Goal: Information Seeking & Learning: Compare options

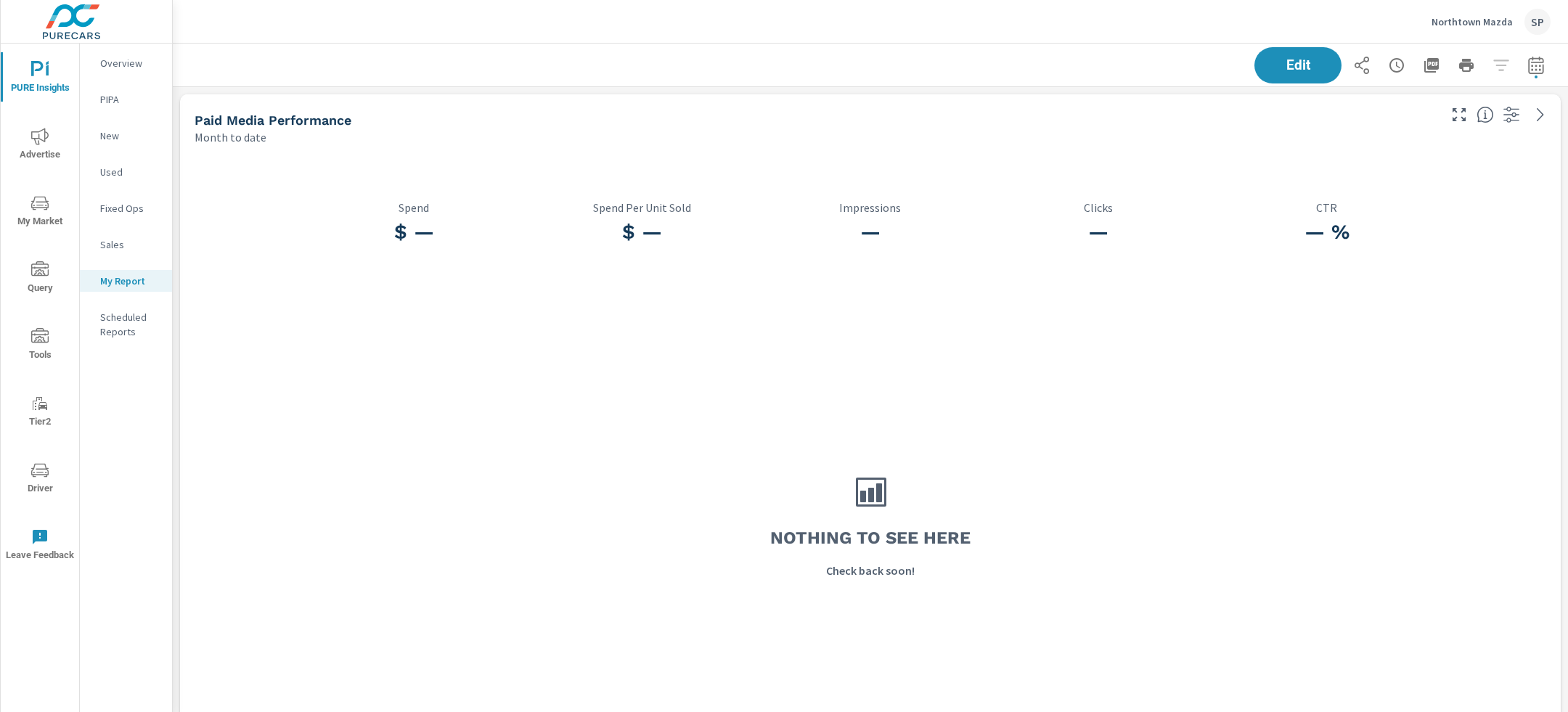
scroll to position [8184, 1396]
click at [1473, 19] on p "Northtown Mazda" at bounding box center [1472, 21] width 81 height 13
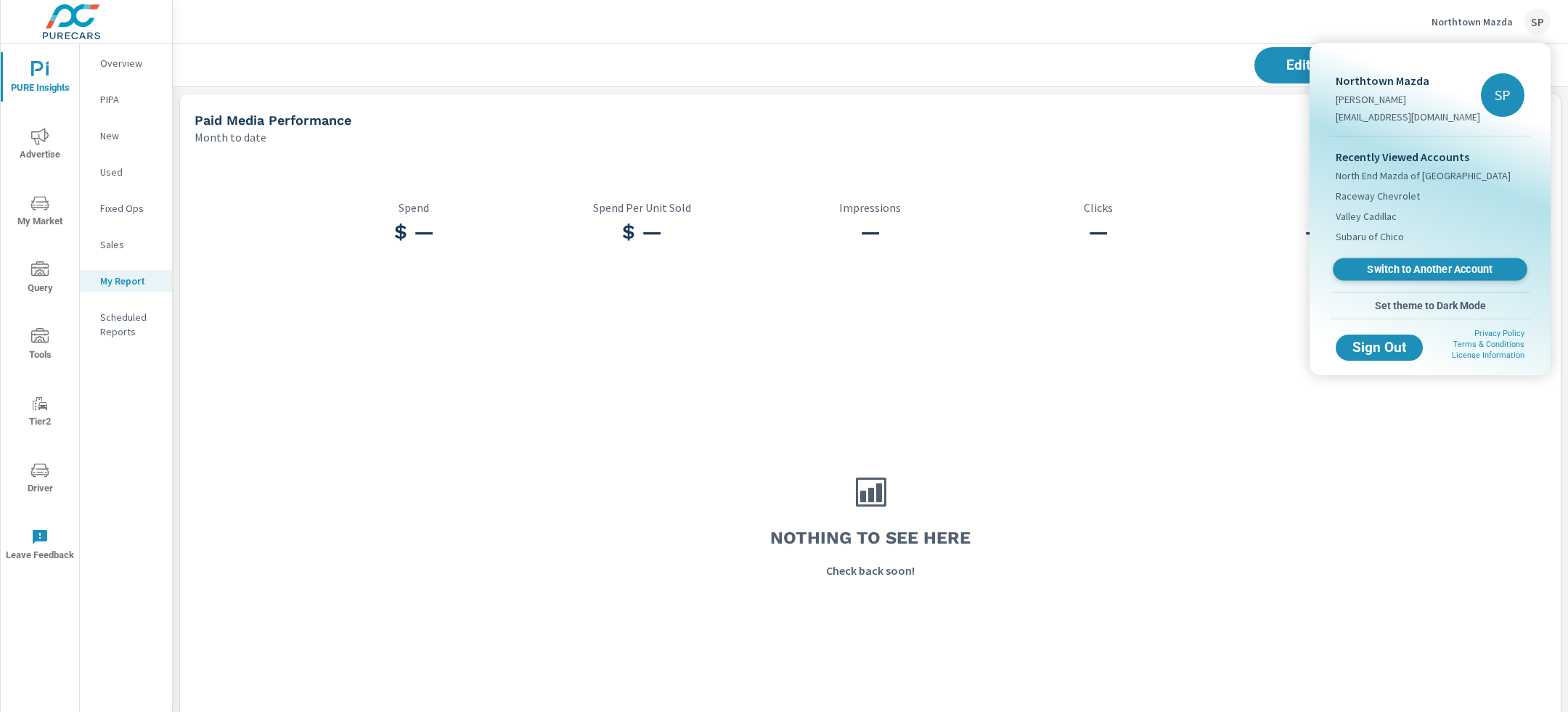
click at [1390, 262] on link "Switch to Another Account" at bounding box center [1430, 269] width 195 height 22
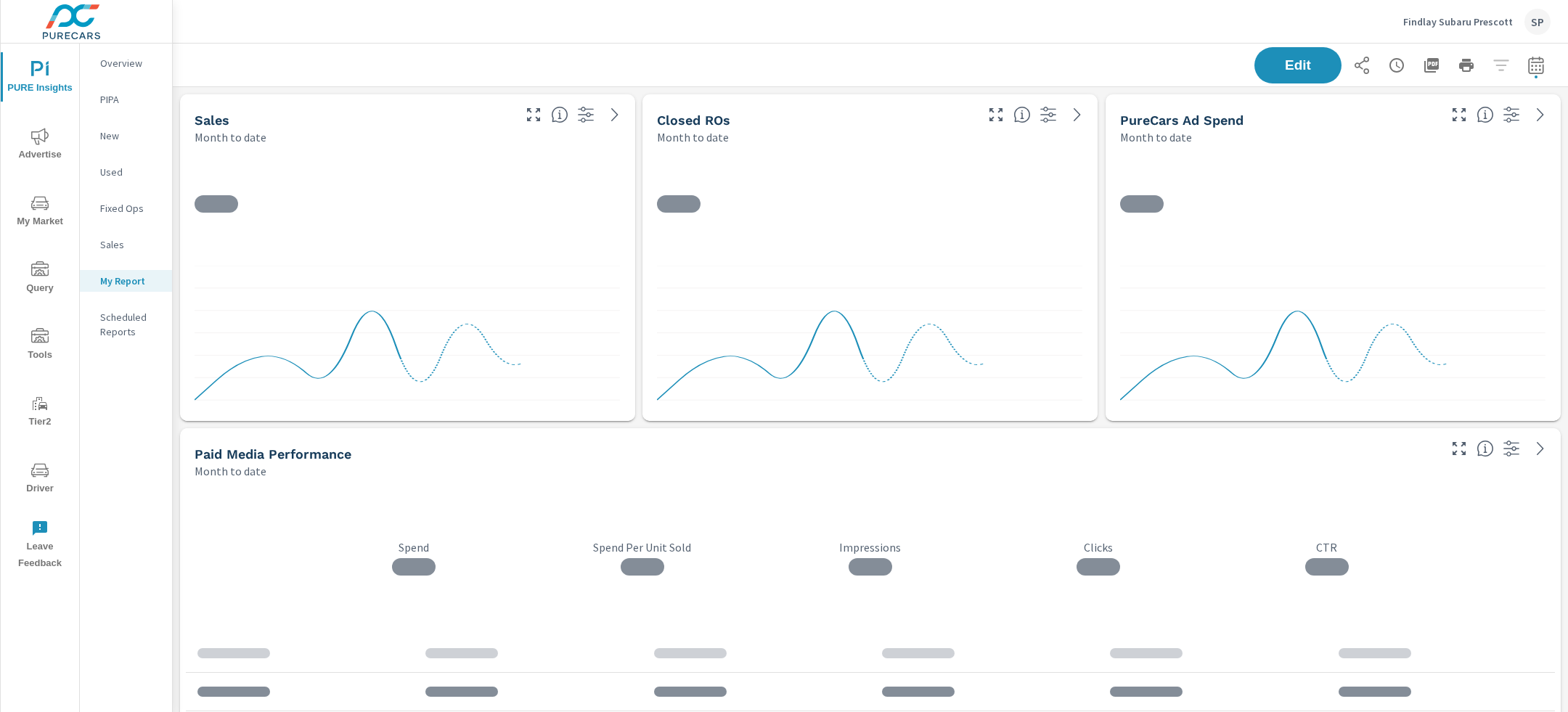
scroll to position [6349, 1396]
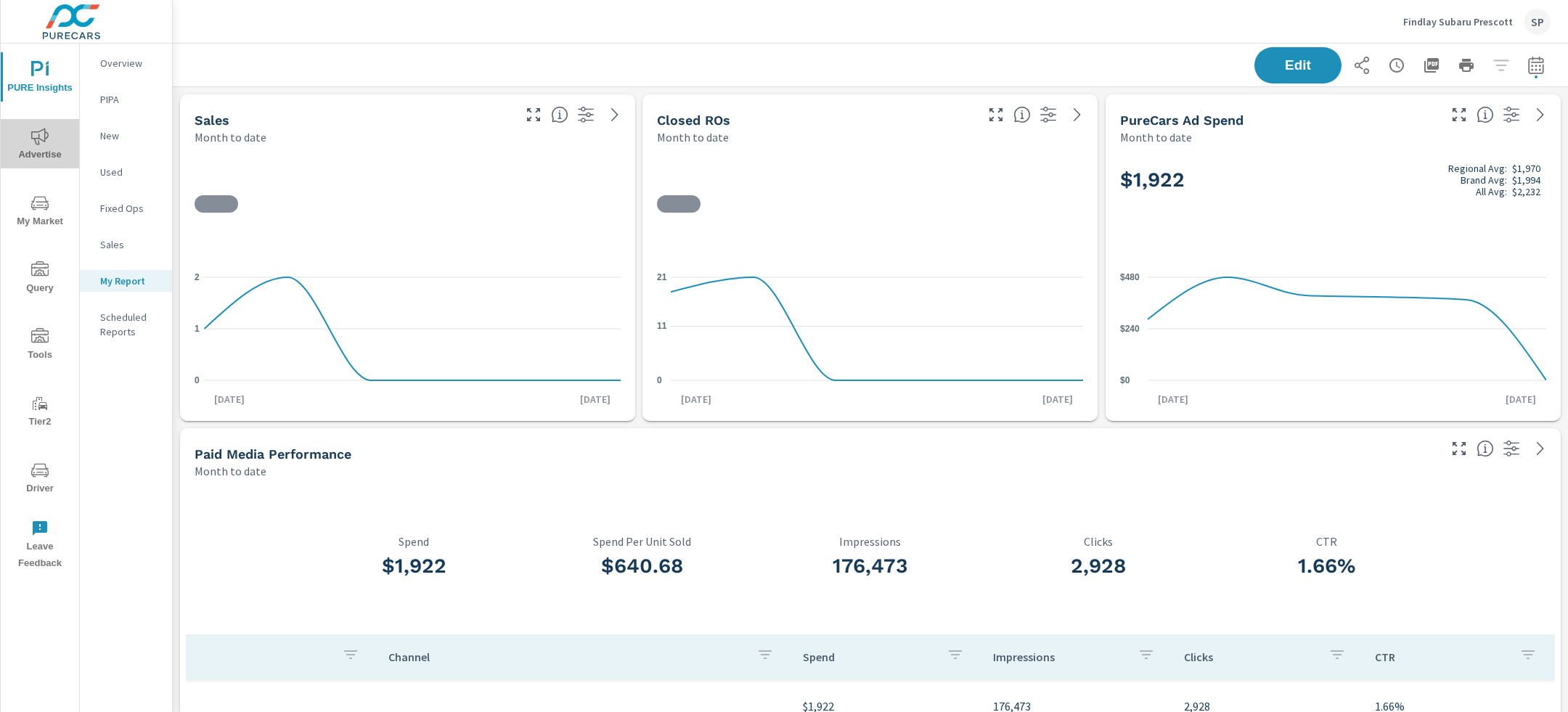
click at [40, 124] on button "Advertise" at bounding box center [40, 144] width 78 height 49
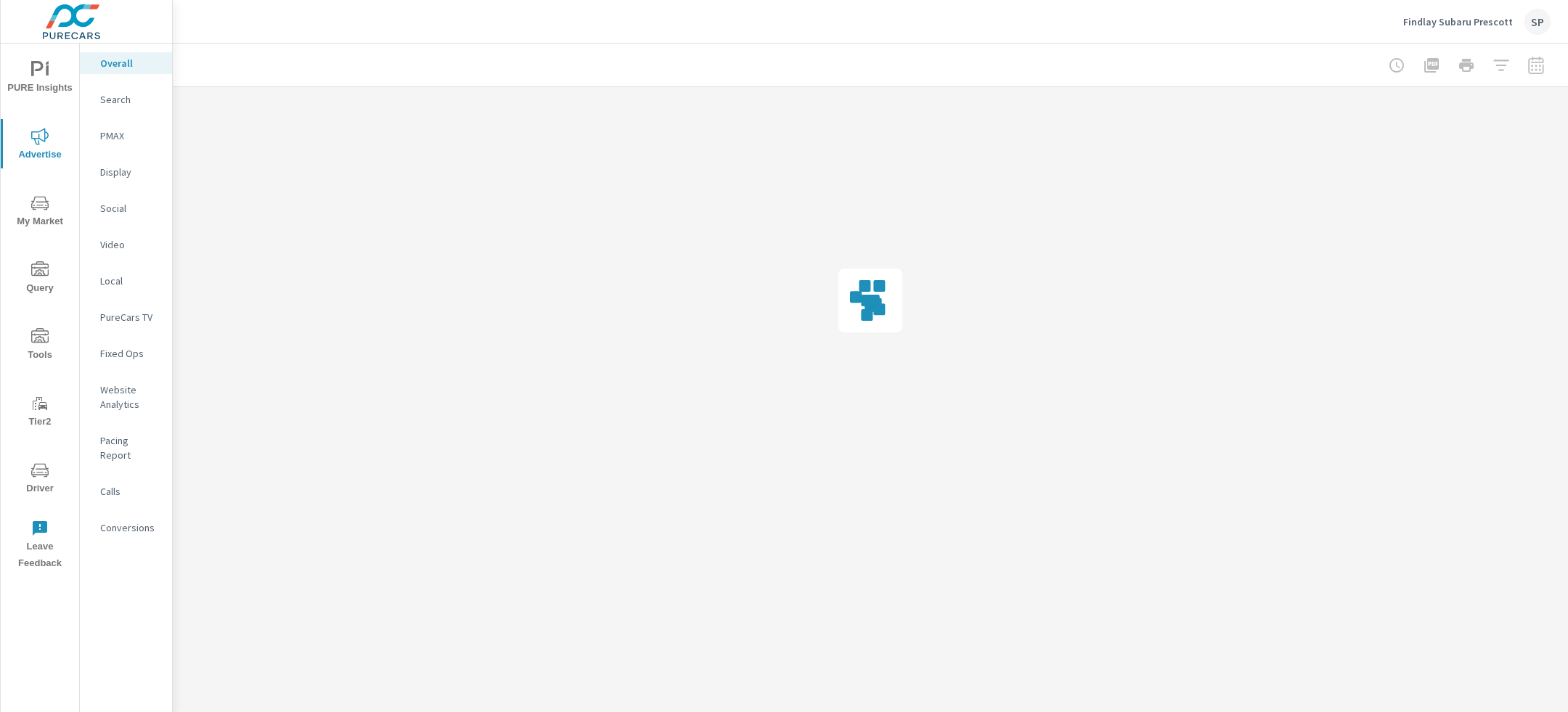
click at [109, 165] on p "Display" at bounding box center [130, 171] width 60 height 14
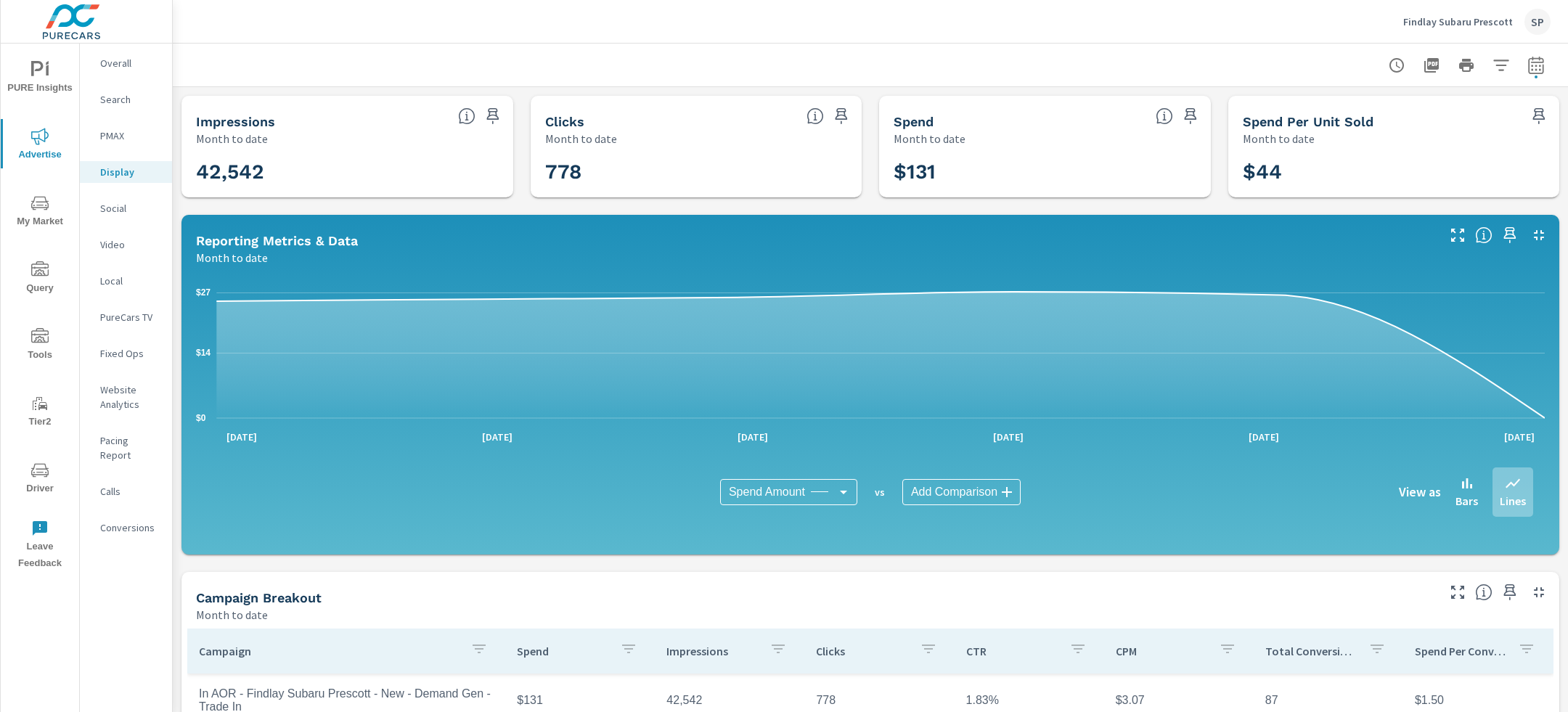
click at [1541, 51] on div at bounding box center [1466, 65] width 168 height 29
click at [1532, 75] on button "button" at bounding box center [1536, 65] width 29 height 29
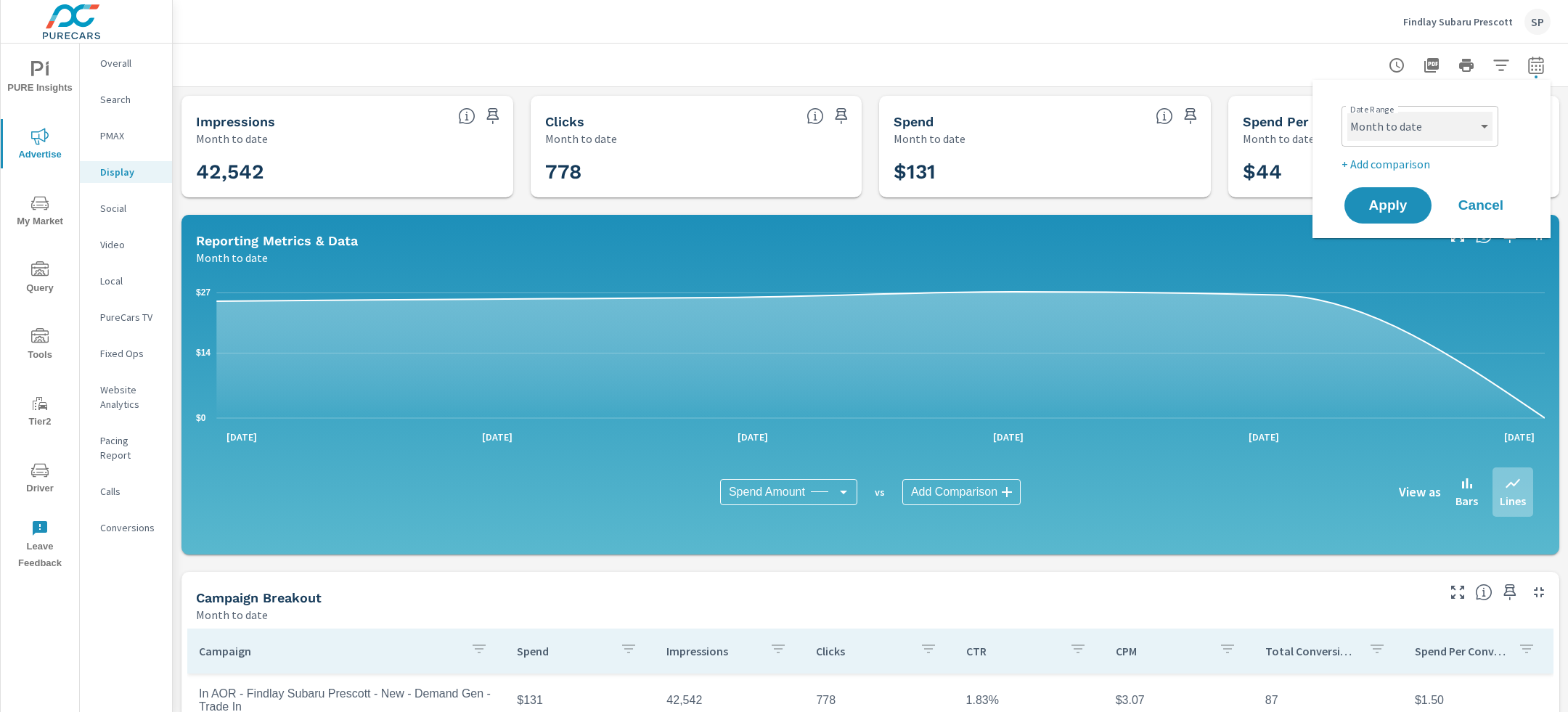
click at [1461, 128] on select "Custom Yesterday Last week Last 7 days Last 14 days Last 30 days Last 45 days L…" at bounding box center [1420, 126] width 145 height 29
click at [1347, 111] on select "Custom Yesterday Last week Last 7 days Last 14 days Last 30 days Last 45 days L…" at bounding box center [1420, 126] width 145 height 29
select select "Last month"
click at [1391, 199] on span "Apply" at bounding box center [1388, 205] width 59 height 13
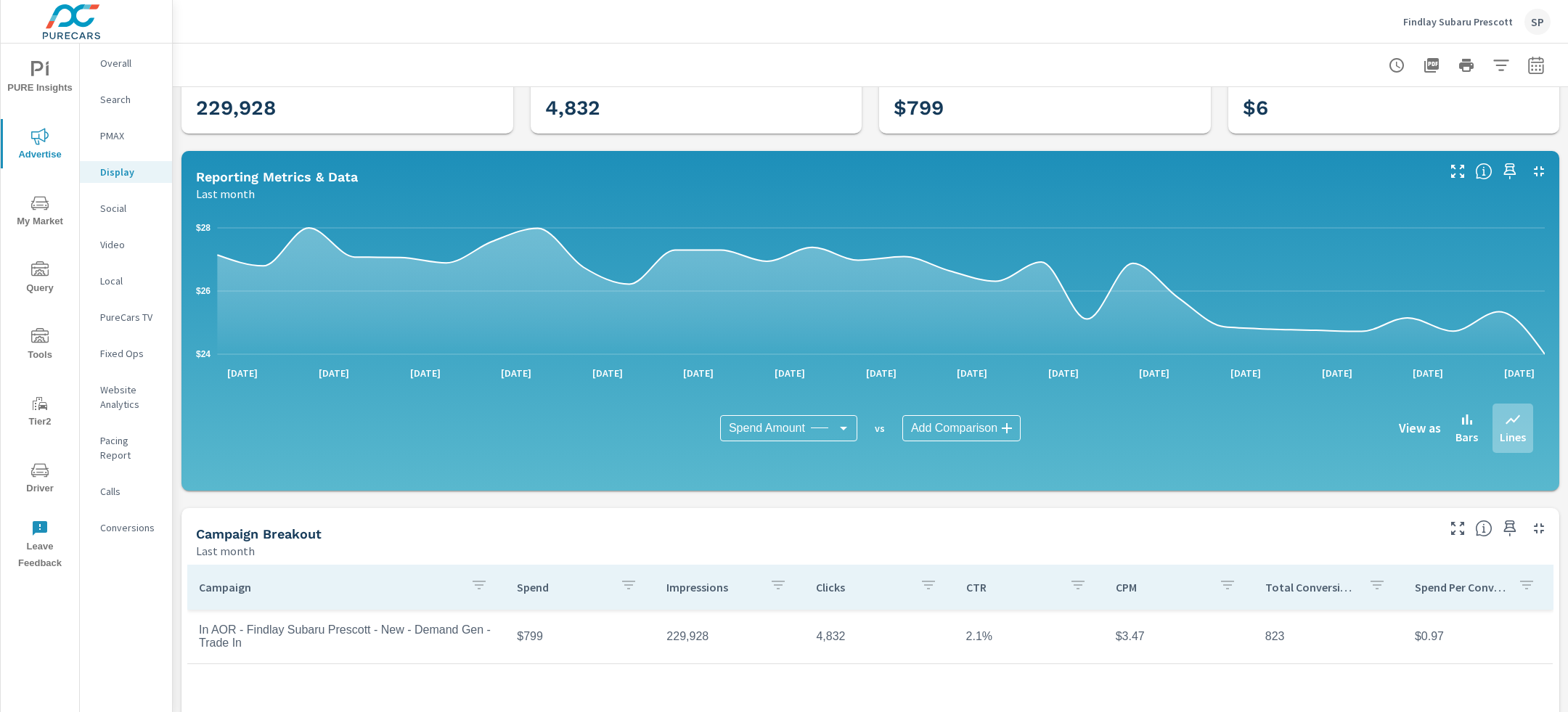
scroll to position [63, 0]
click at [1540, 62] on icon "button" at bounding box center [1536, 66] width 17 height 17
select select "Last month"
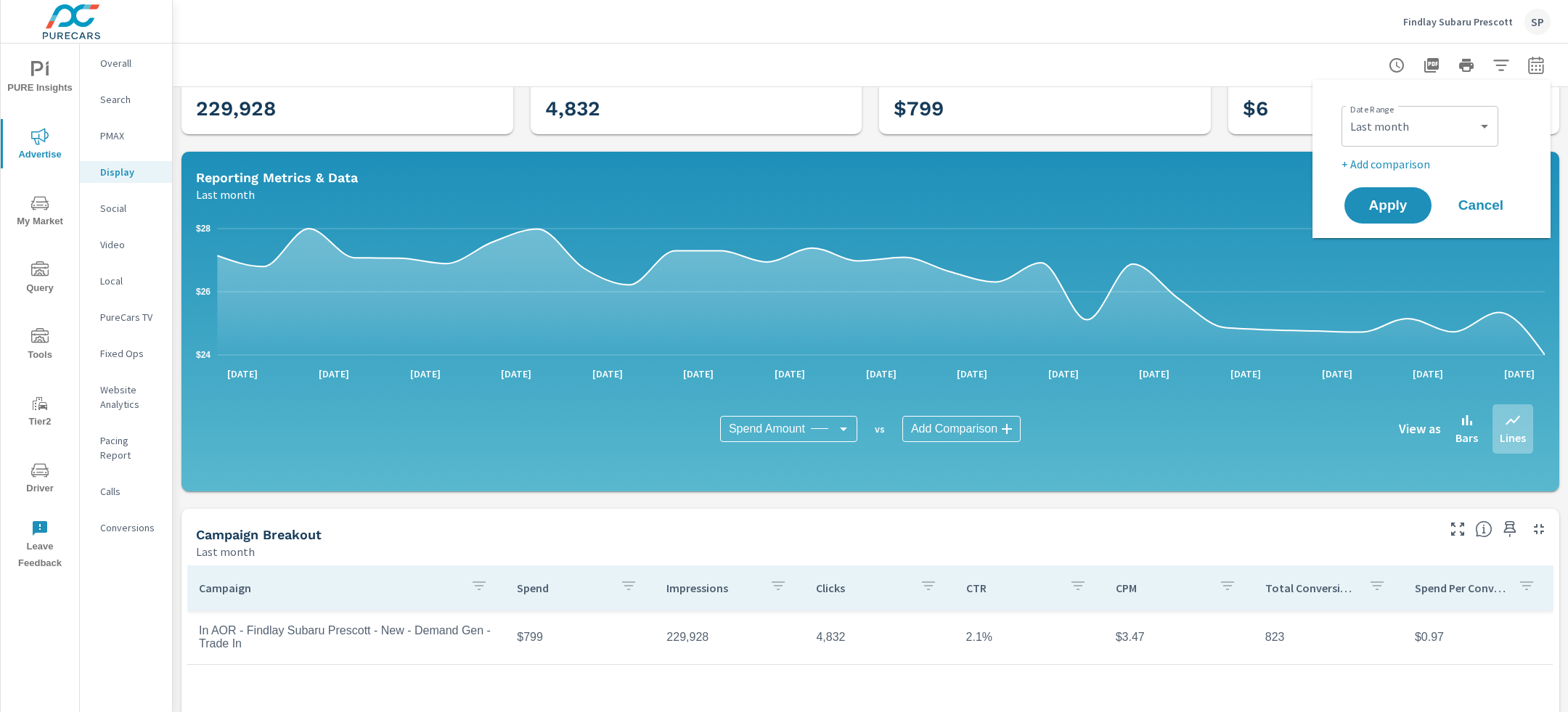
click at [1392, 159] on p "+ Add comparison" at bounding box center [1434, 164] width 186 height 17
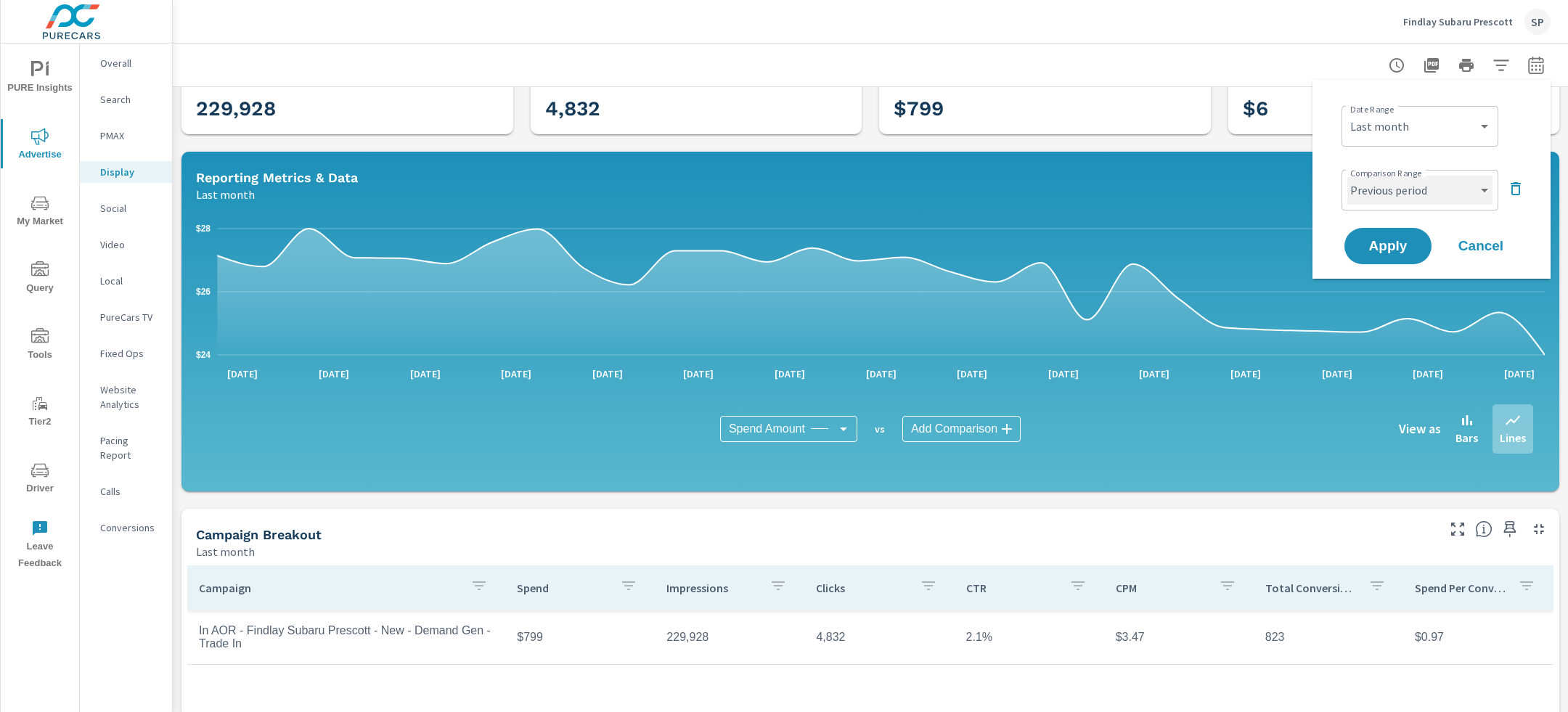
click at [1386, 187] on select "Custom Previous period Previous month Previous year" at bounding box center [1420, 190] width 145 height 29
click at [1347, 175] on select "Custom Previous period Previous month Previous year" at bounding box center [1420, 190] width 145 height 29
select select "Previous month"
click at [1384, 257] on button "Apply" at bounding box center [1388, 246] width 90 height 38
